Goal: Information Seeking & Learning: Learn about a topic

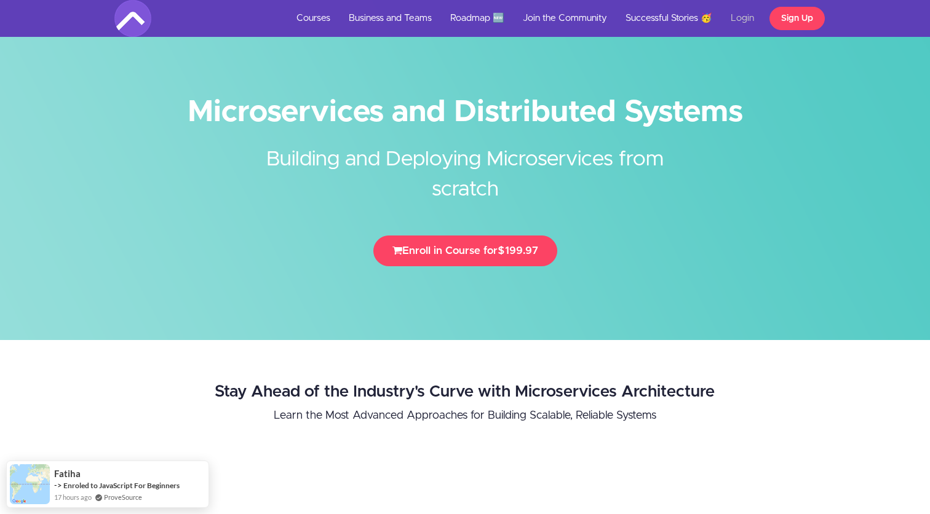
click at [745, 16] on link "Login" at bounding box center [743, 18] width 42 height 37
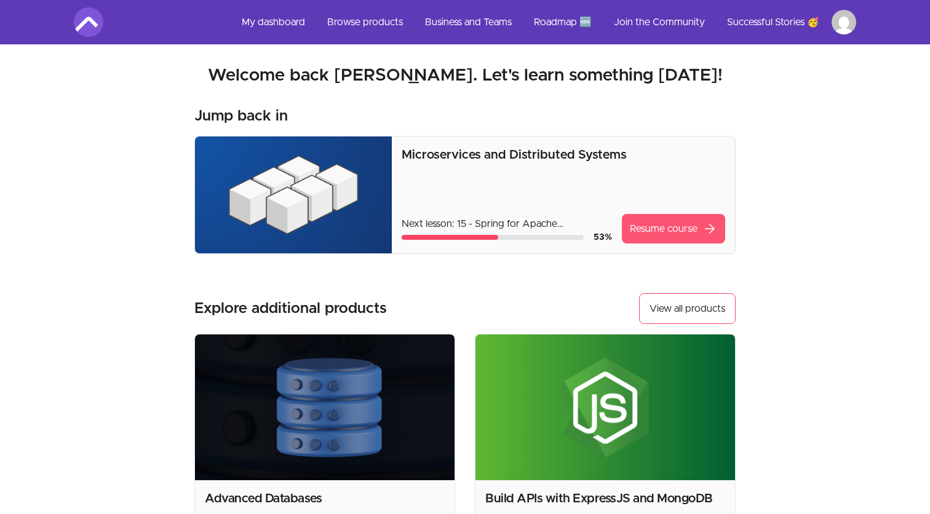
click at [650, 240] on link "Resume course arrow_forward" at bounding box center [673, 229] width 103 height 30
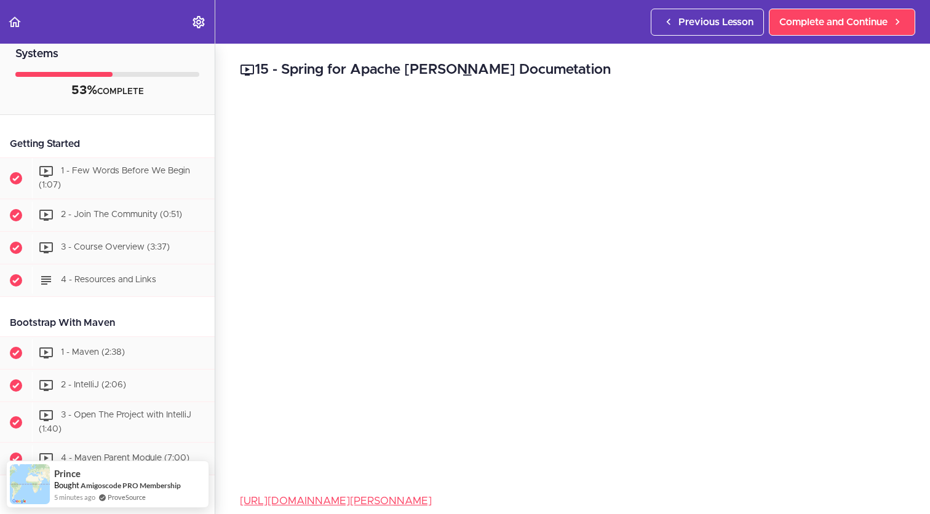
scroll to position [41, 0]
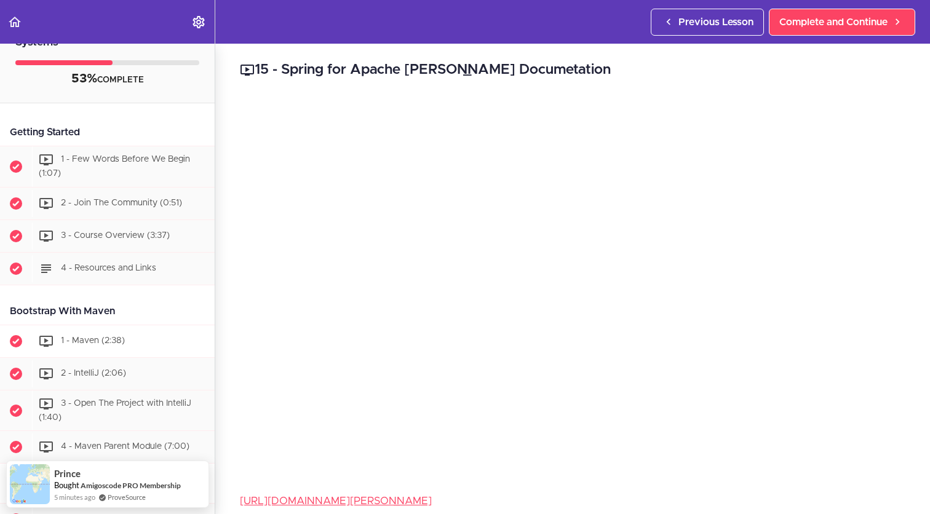
click at [118, 345] on div "1 - Maven (2:38)" at bounding box center [123, 341] width 183 height 27
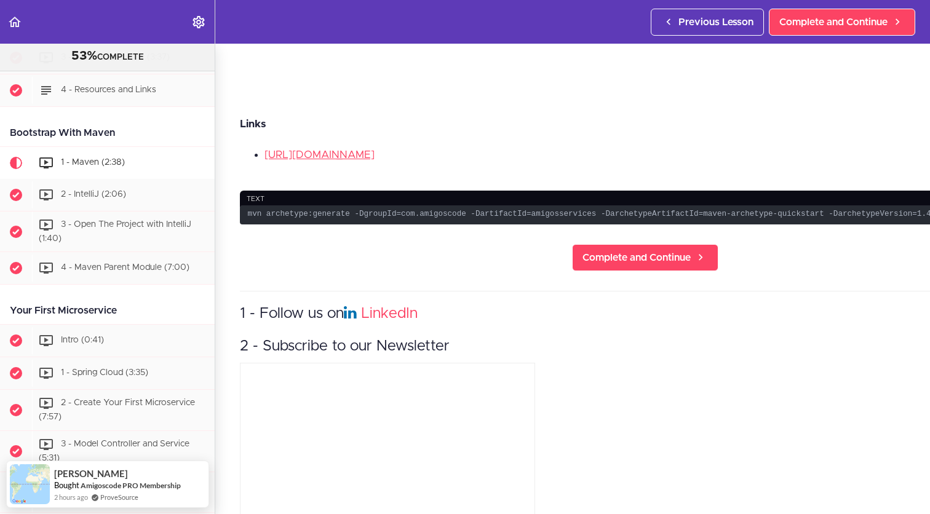
scroll to position [458, 0]
click at [136, 269] on span "4 - Maven Parent Module (7:00)" at bounding box center [125, 268] width 129 height 9
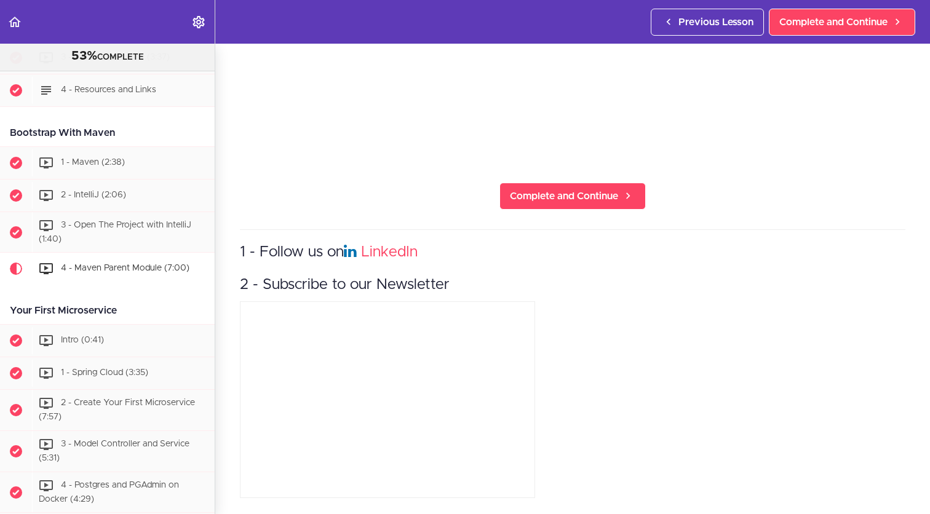
scroll to position [367, 0]
